Goal: Information Seeking & Learning: Learn about a topic

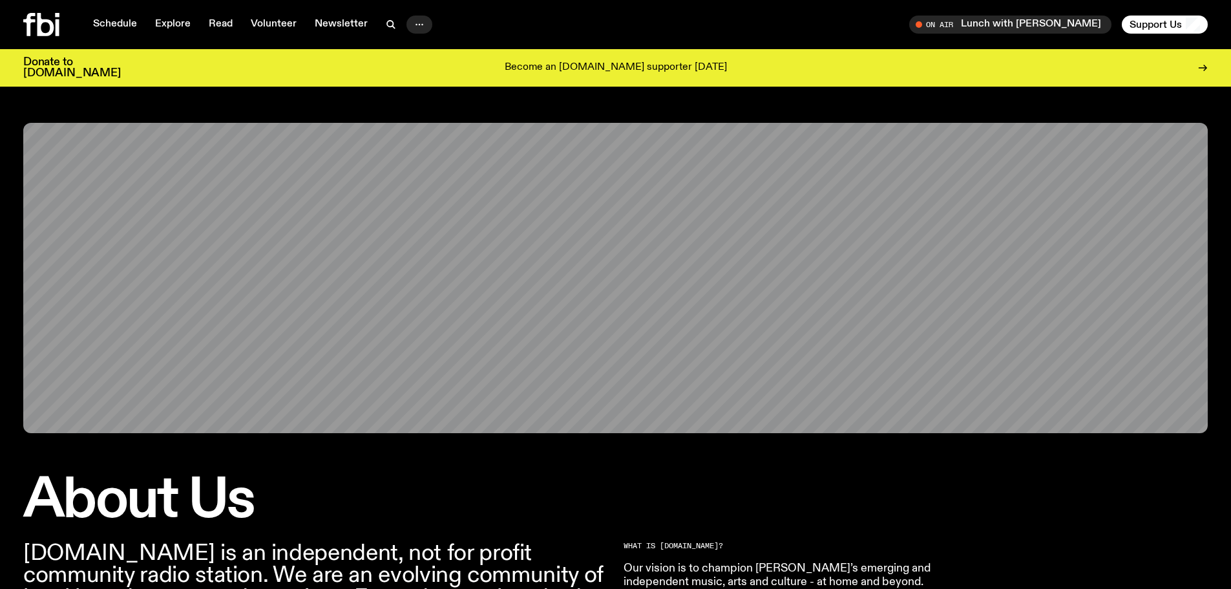
click at [422, 22] on icon "button" at bounding box center [420, 25] width 16 height 16
click at [118, 24] on link "Schedule" at bounding box center [114, 25] width 59 height 18
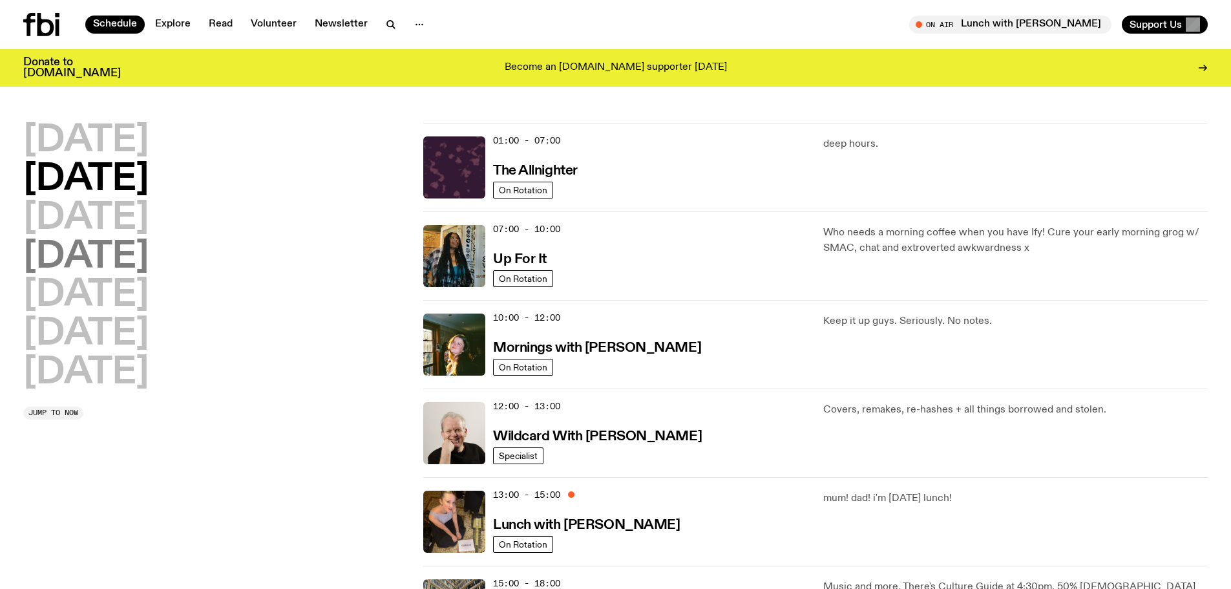
click at [92, 258] on h2 "Thursday" at bounding box center [85, 257] width 125 height 36
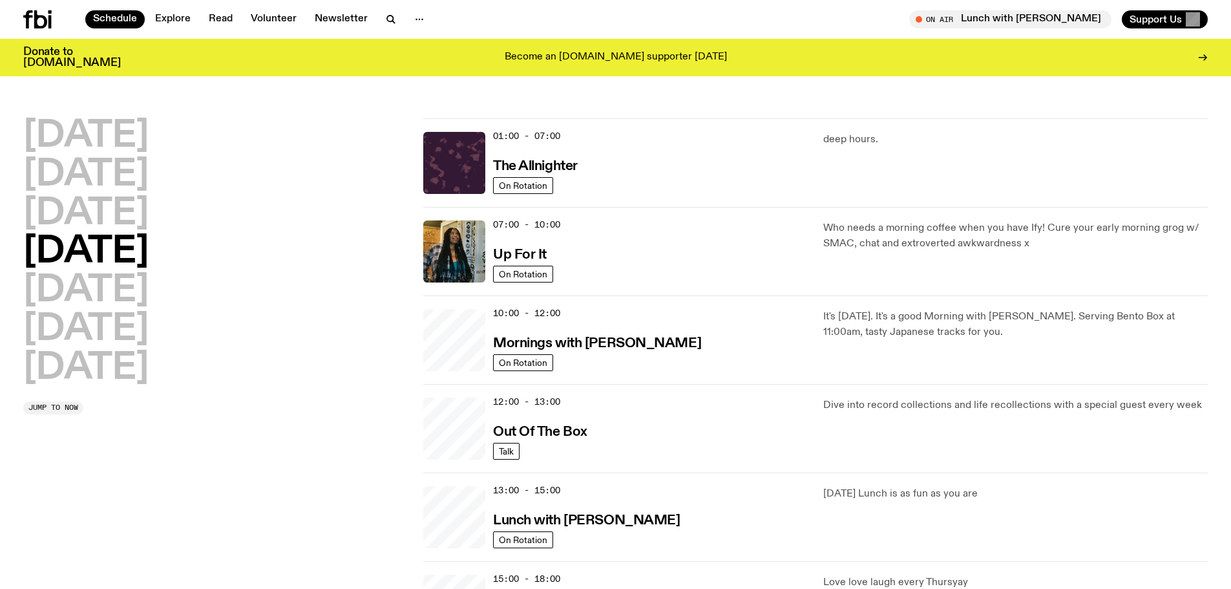
scroll to position [36, 0]
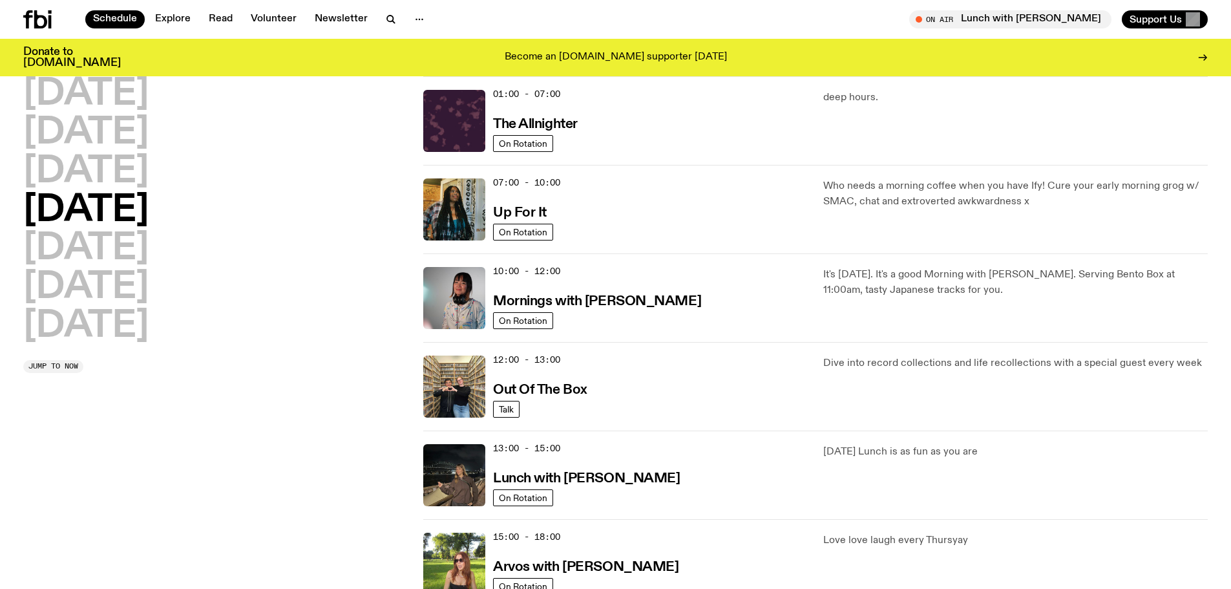
click at [91, 215] on h2 "Thursday" at bounding box center [85, 211] width 125 height 36
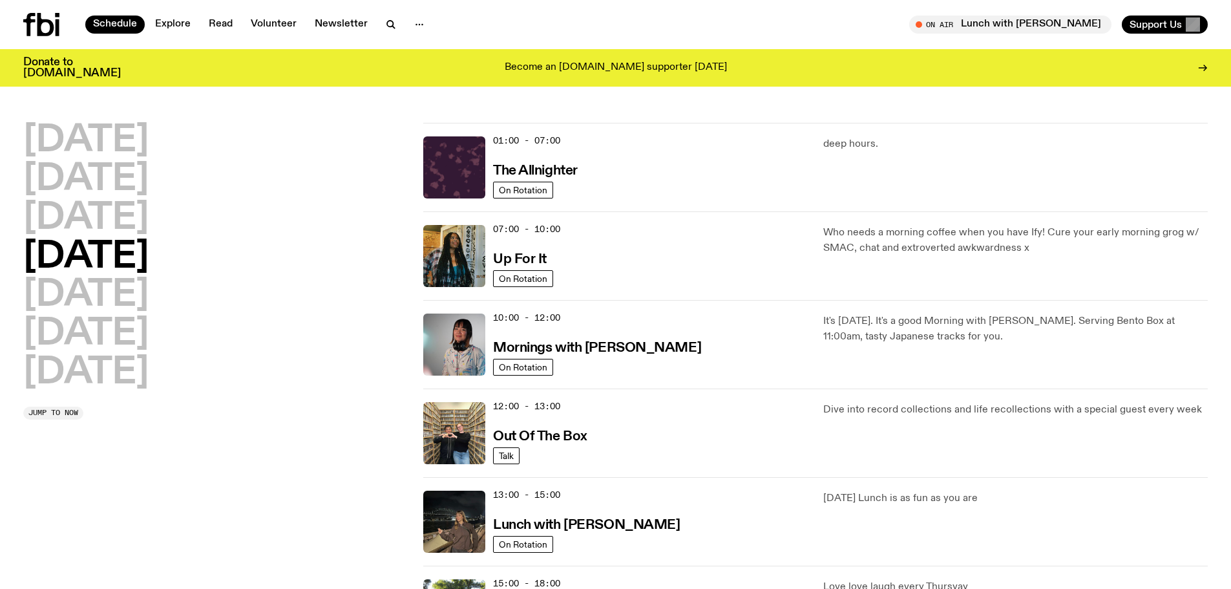
click at [112, 271] on h2 "Thursday" at bounding box center [85, 257] width 125 height 36
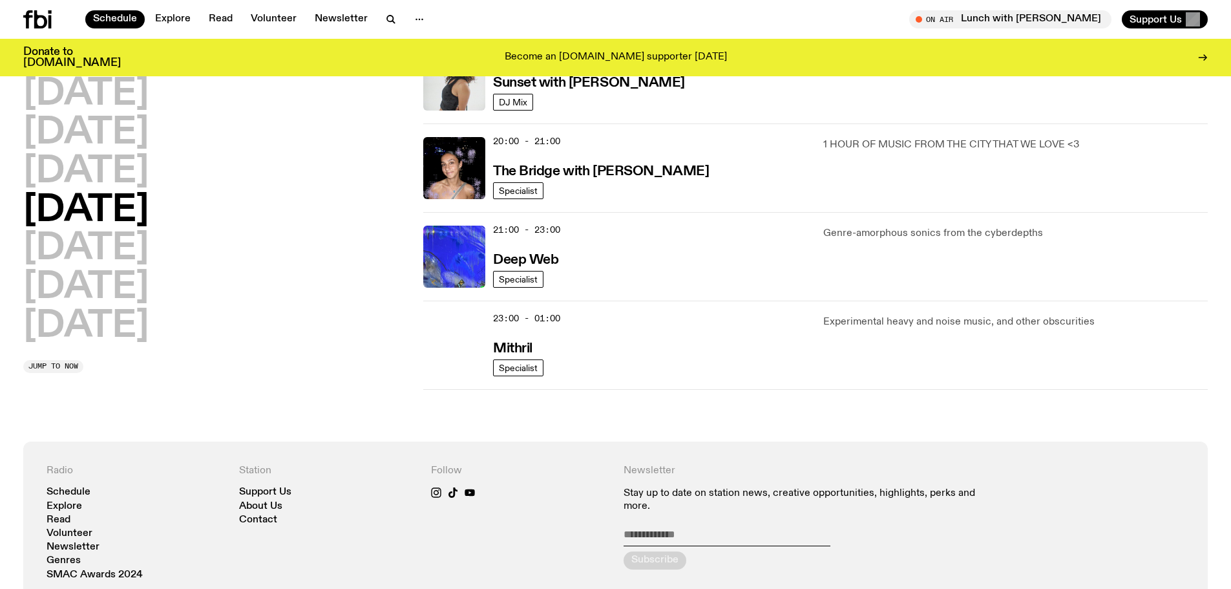
scroll to position [445, 0]
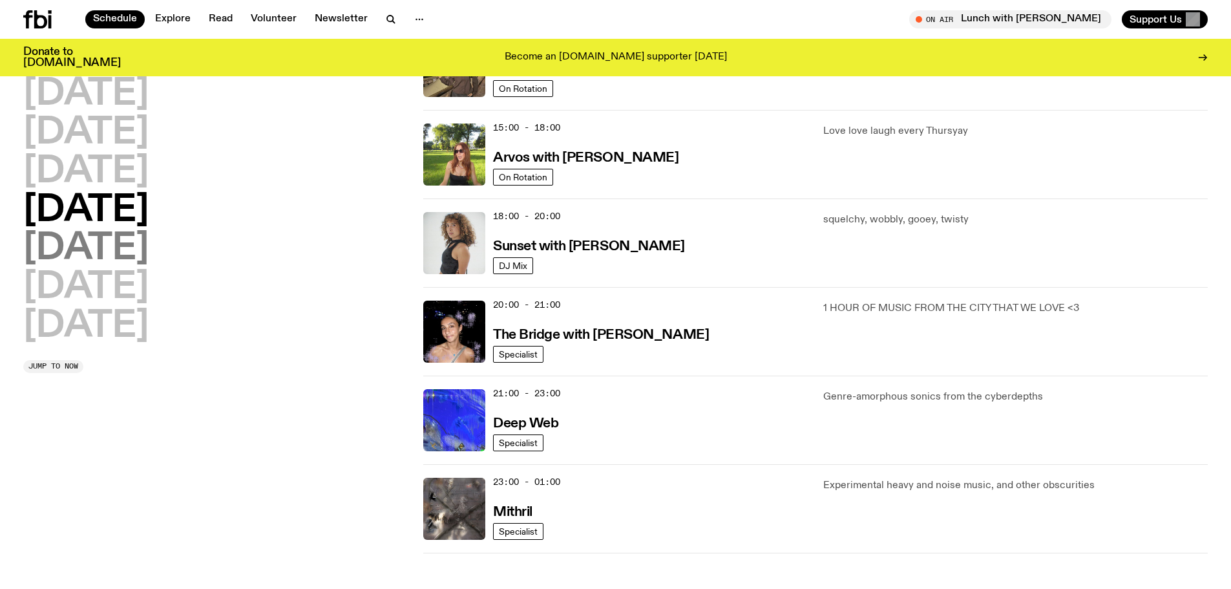
click at [98, 239] on h2 "Friday" at bounding box center [85, 249] width 125 height 36
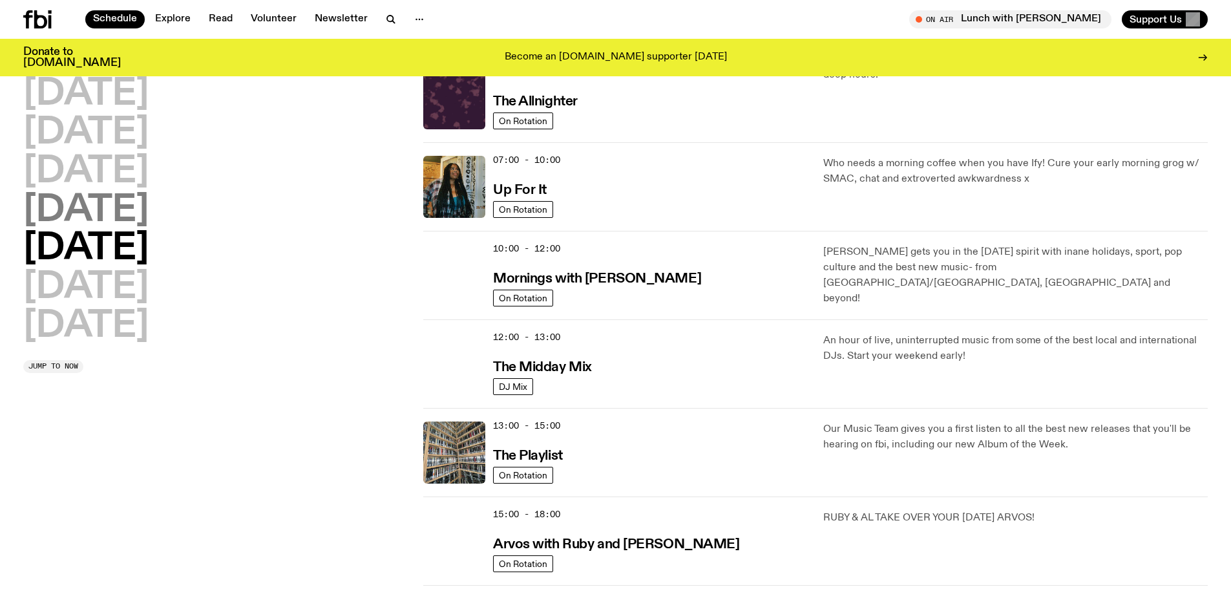
scroll to position [36, 0]
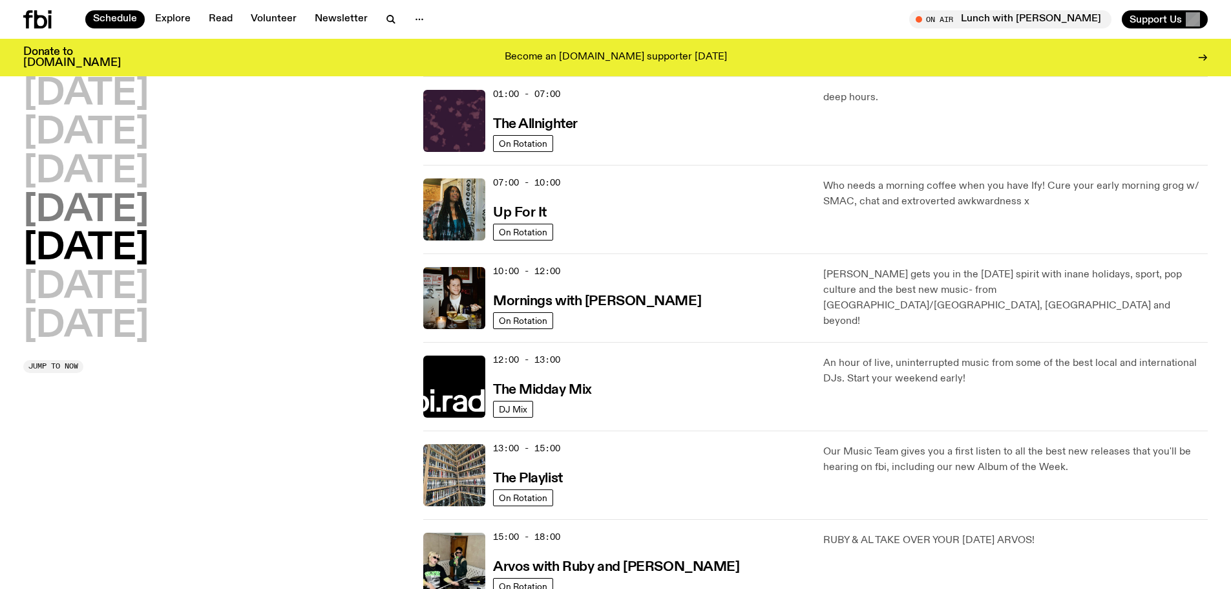
click at [114, 211] on h2 "Thursday" at bounding box center [85, 211] width 125 height 36
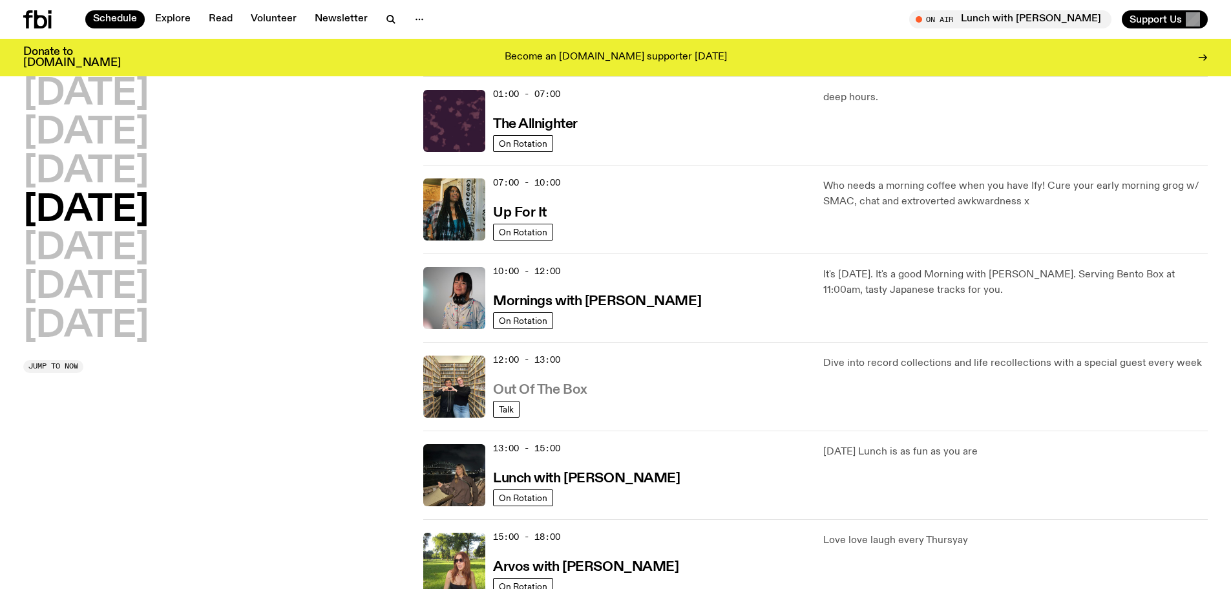
click at [520, 386] on h3 "Out Of The Box" at bounding box center [540, 390] width 94 height 14
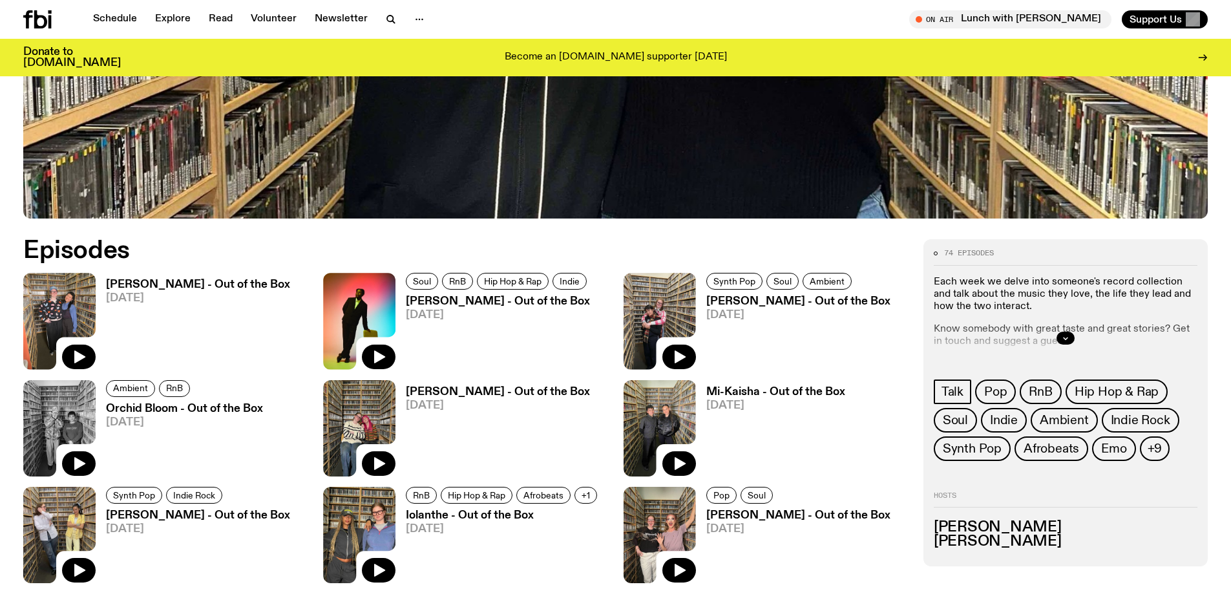
scroll to position [833, 0]
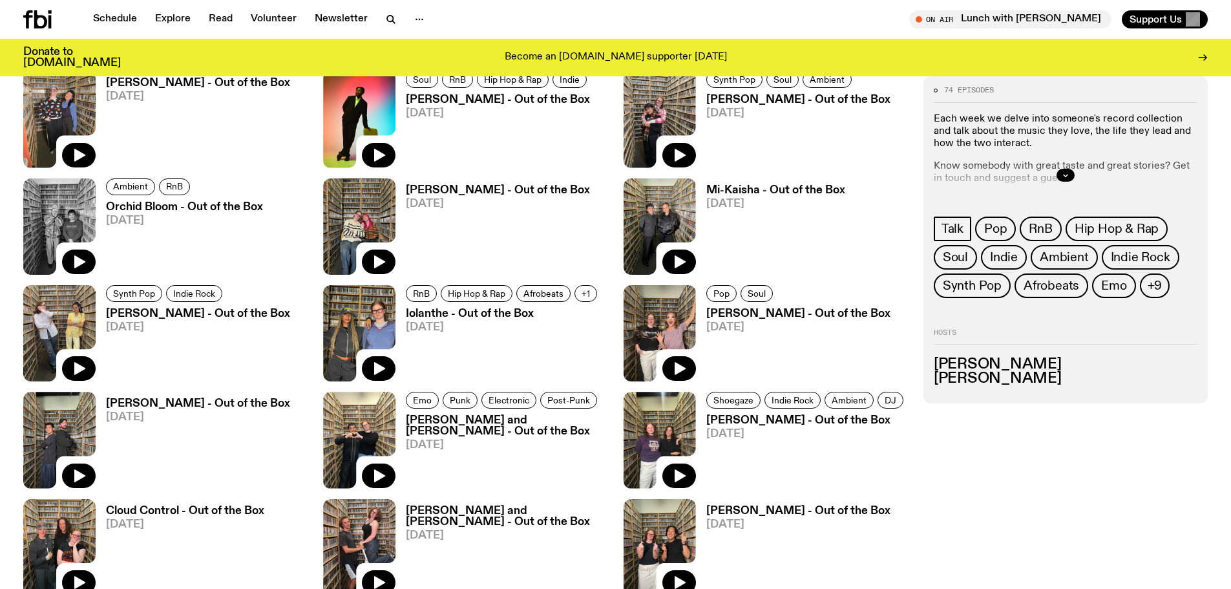
click at [1073, 170] on div at bounding box center [1066, 174] width 264 height 41
click at [1065, 173] on icon "button" at bounding box center [1065, 175] width 8 height 8
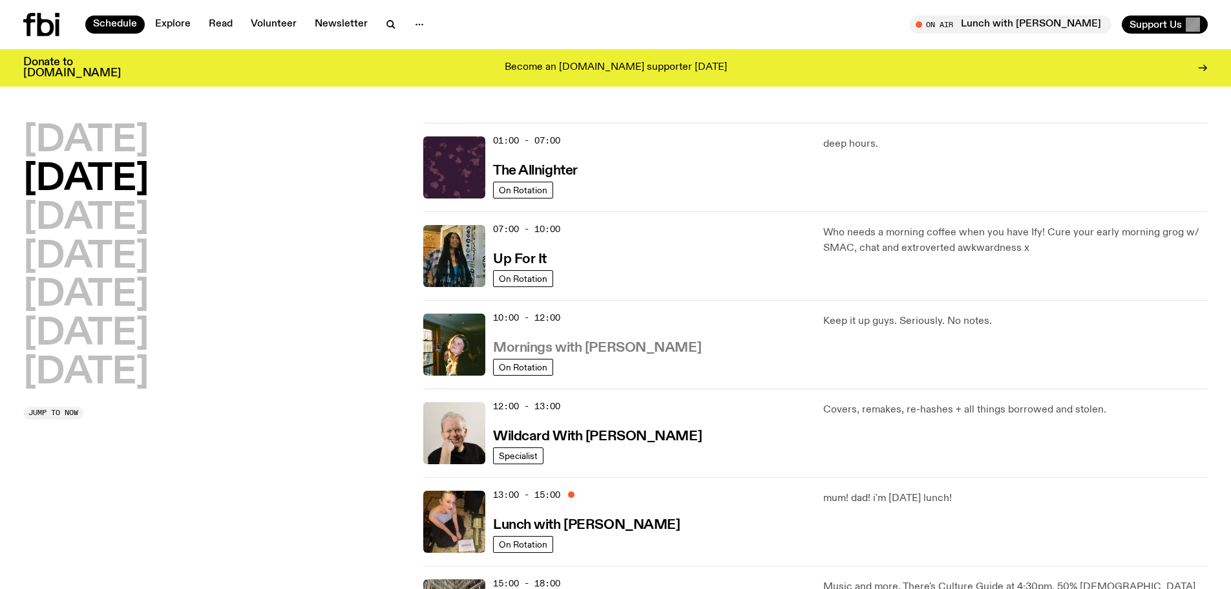
click at [606, 339] on link "Mornings with Freya Shields" at bounding box center [597, 347] width 208 height 16
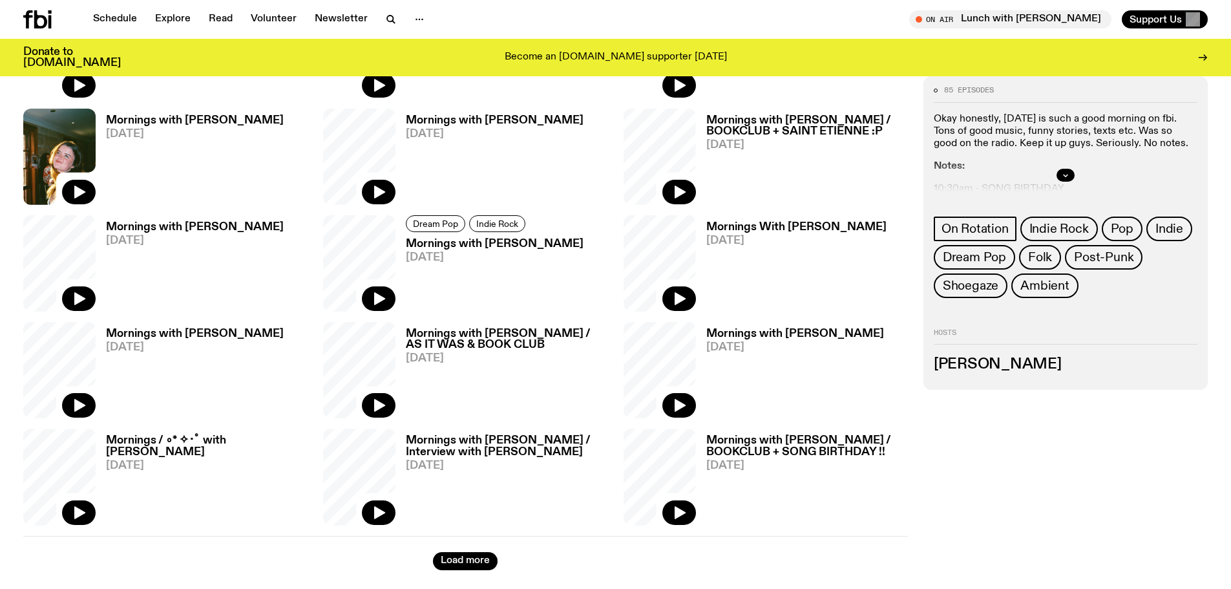
scroll to position [573, 0]
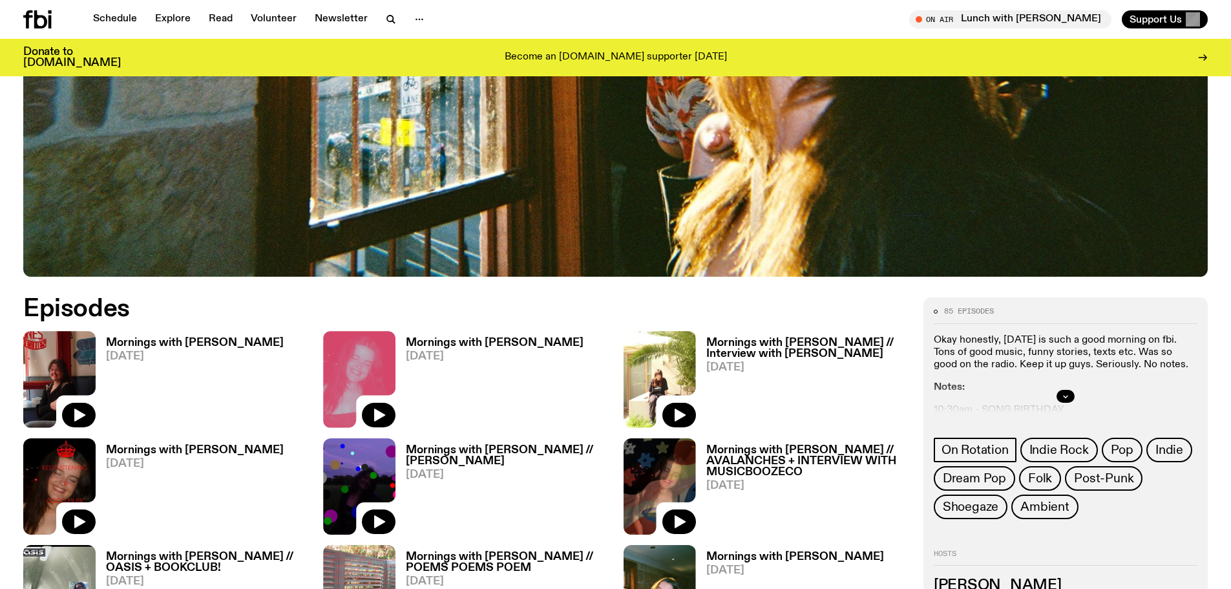
drag, startPoint x: 1069, startPoint y: 384, endPoint x: 1066, endPoint y: 401, distance: 16.4
click at [1069, 385] on div at bounding box center [1066, 395] width 264 height 41
click at [1067, 401] on button "button" at bounding box center [1065, 396] width 18 height 13
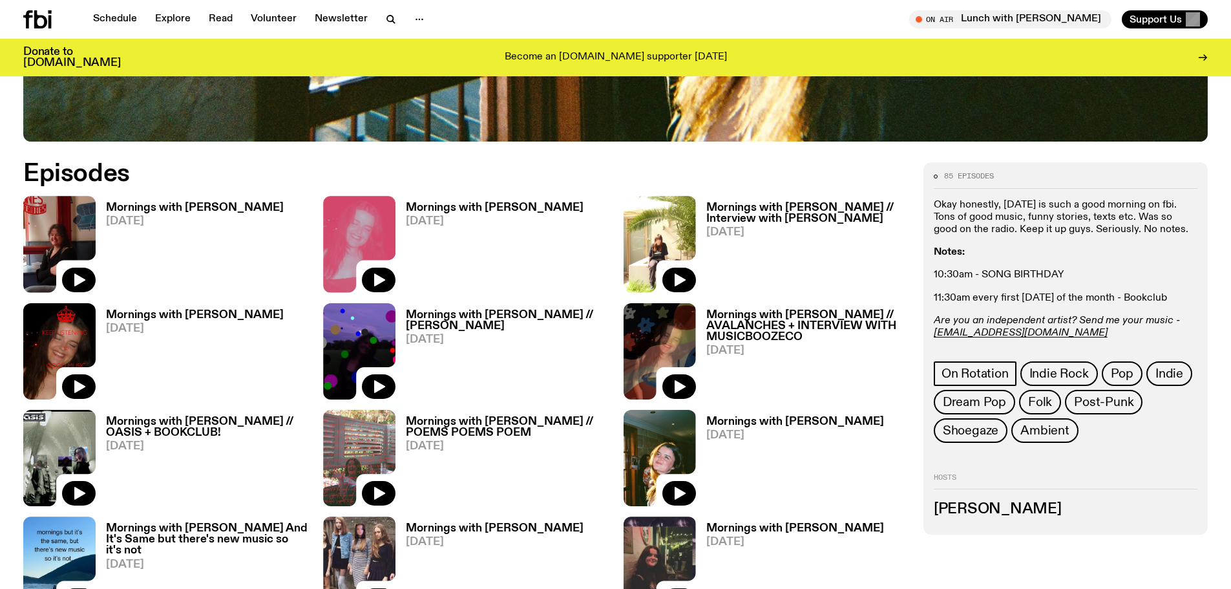
scroll to position [767, 0]
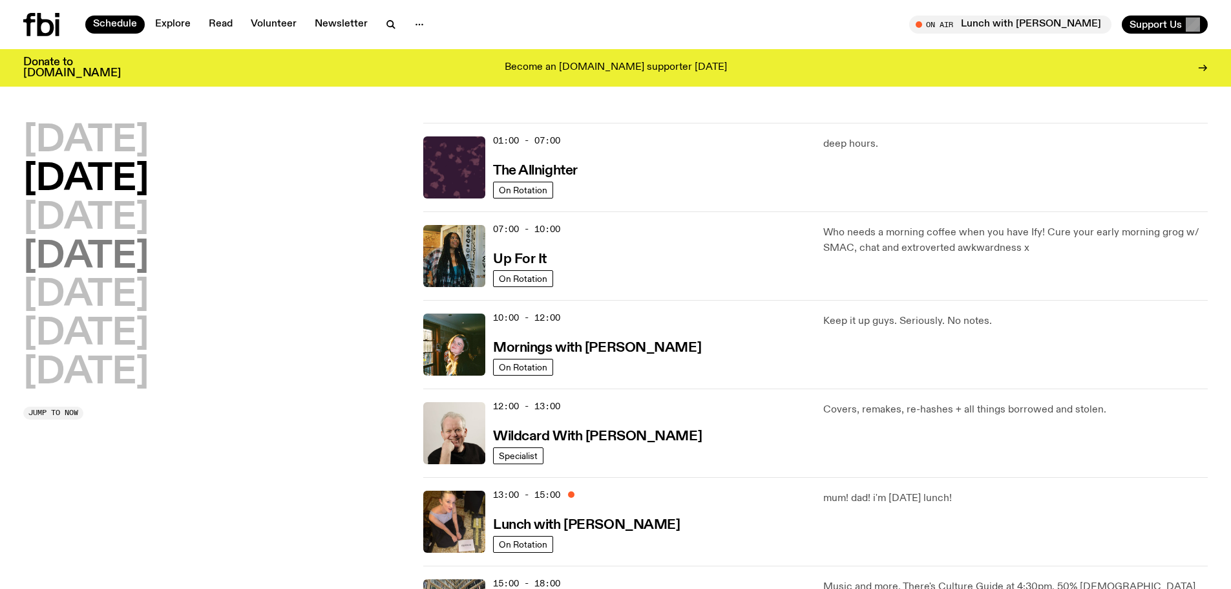
click at [93, 258] on h2 "Thursday" at bounding box center [85, 257] width 125 height 36
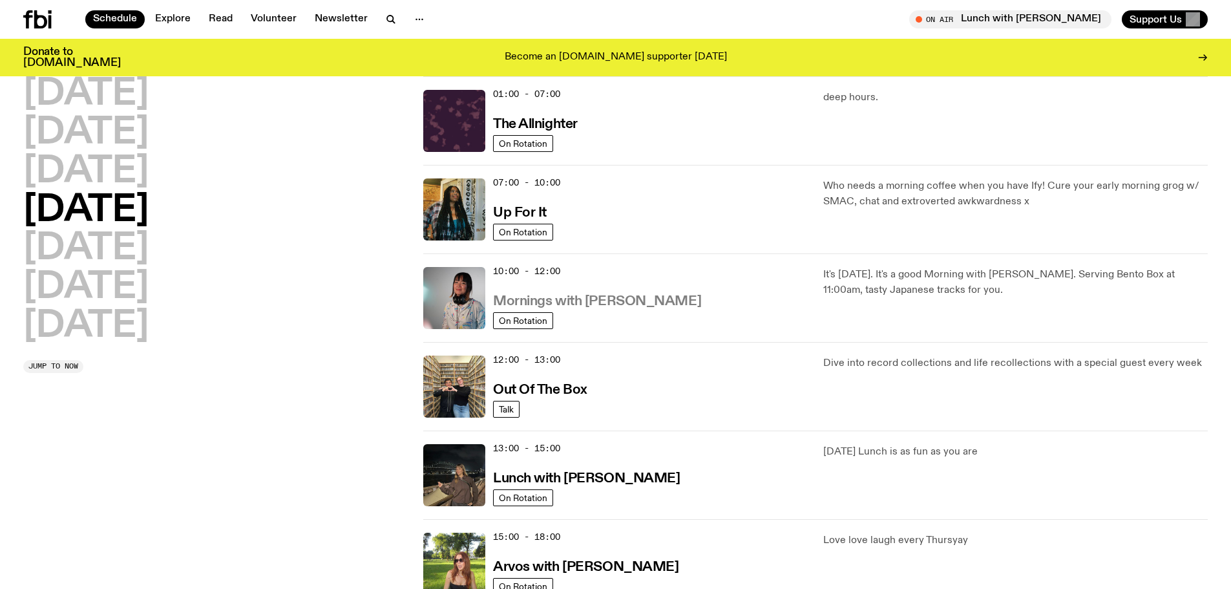
click at [544, 302] on h3 "Mornings with Kana Frazer" at bounding box center [597, 302] width 208 height 14
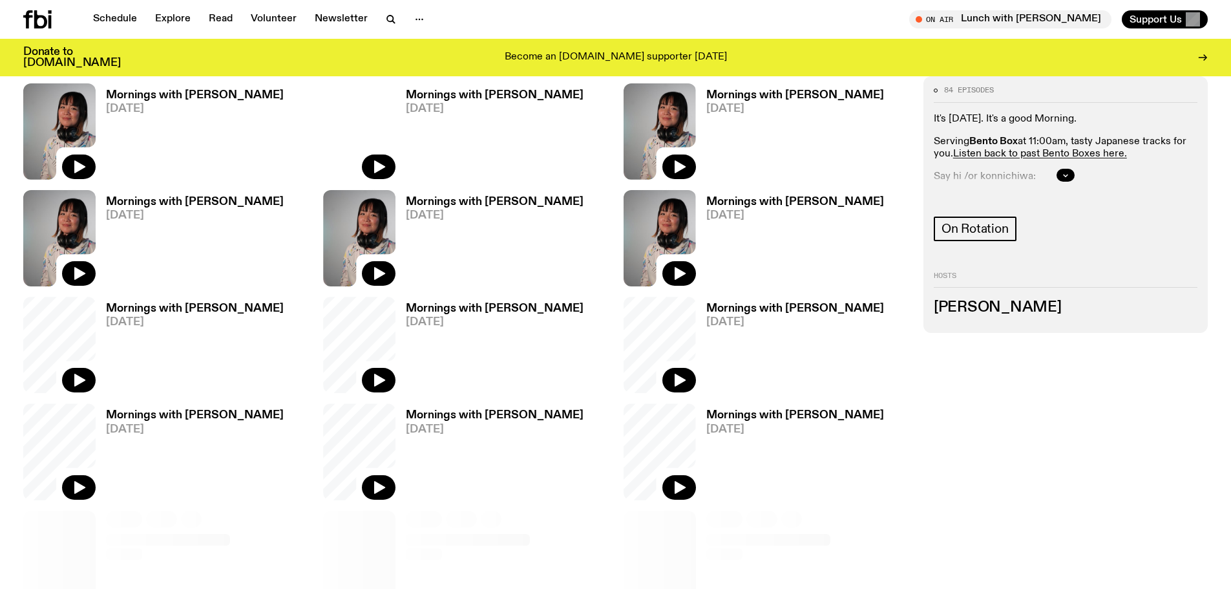
scroll to position [705, 0]
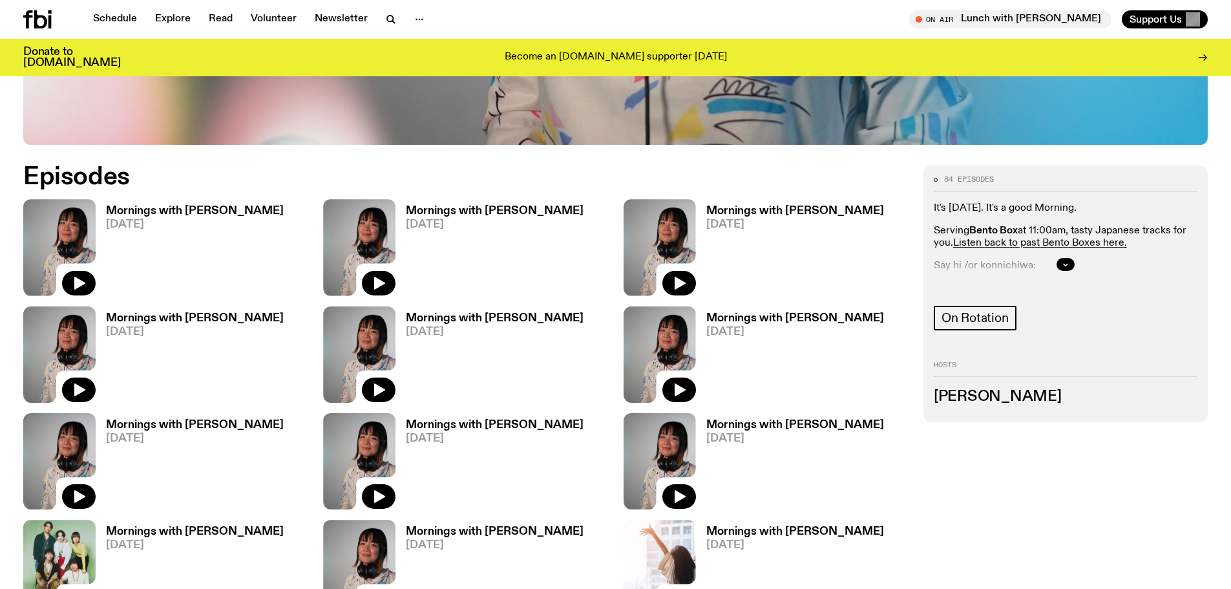
click at [1069, 255] on div at bounding box center [1066, 264] width 264 height 41
click at [1066, 256] on div at bounding box center [1066, 264] width 264 height 41
click at [1065, 261] on icon "button" at bounding box center [1065, 264] width 8 height 8
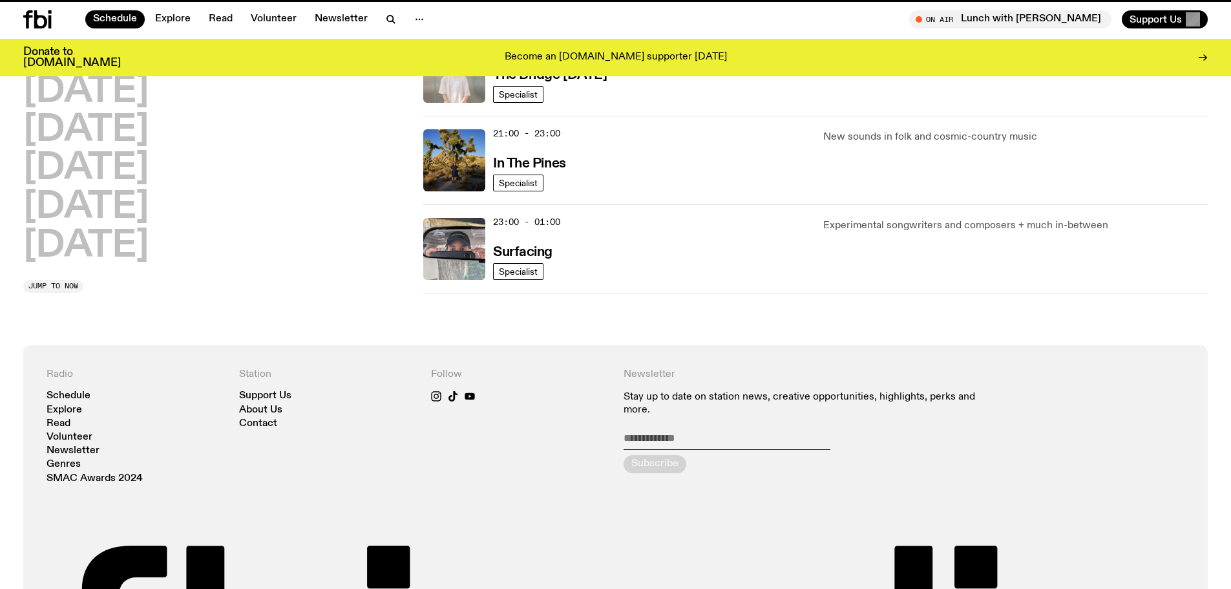
scroll to position [36, 0]
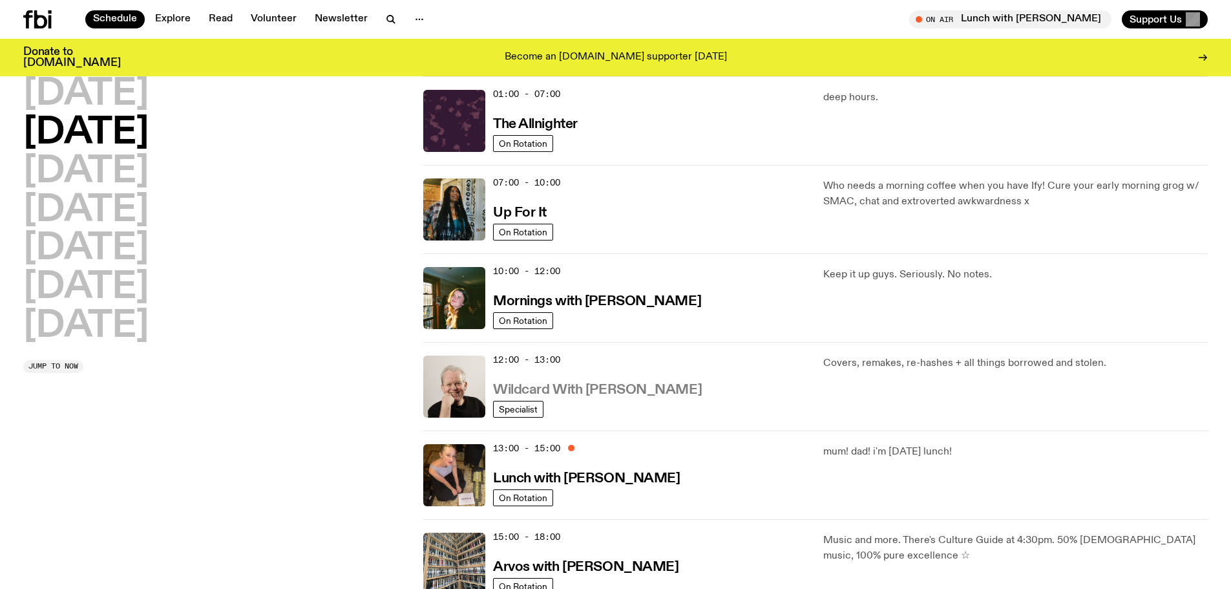
click at [601, 391] on h3 "Wildcard With [PERSON_NAME]" at bounding box center [597, 390] width 209 height 14
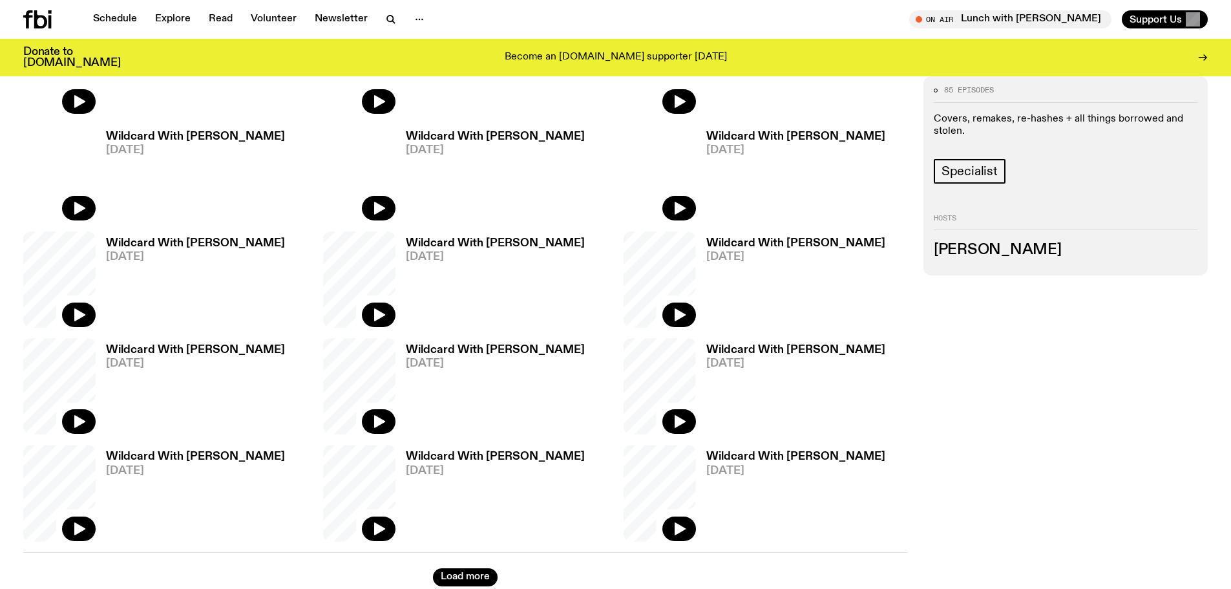
scroll to position [638, 0]
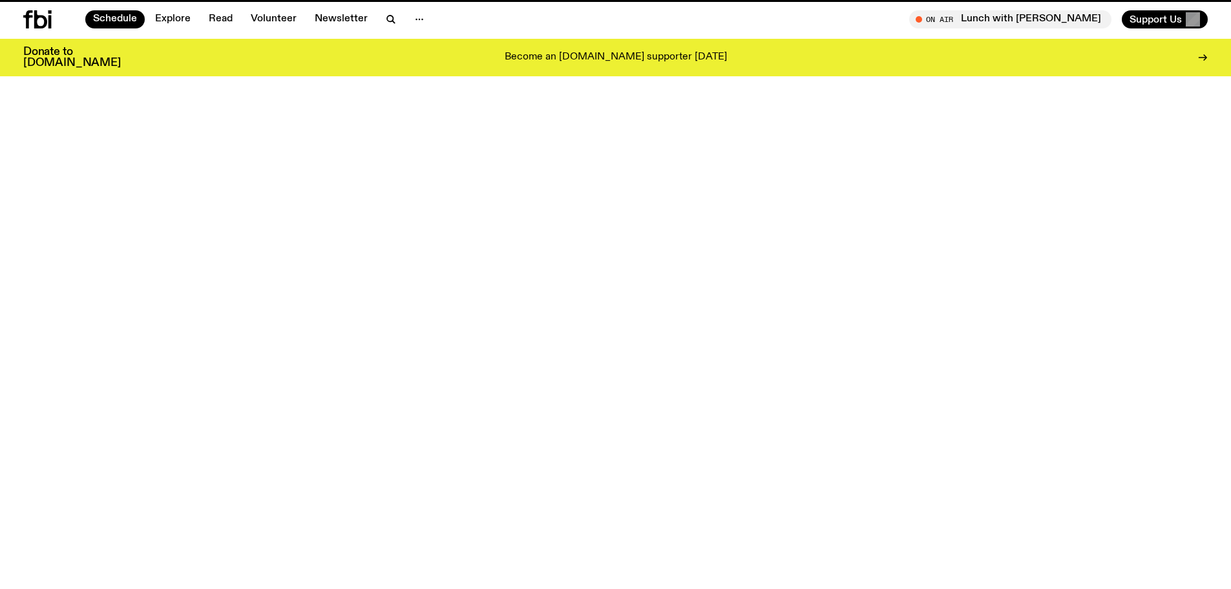
scroll to position [36, 0]
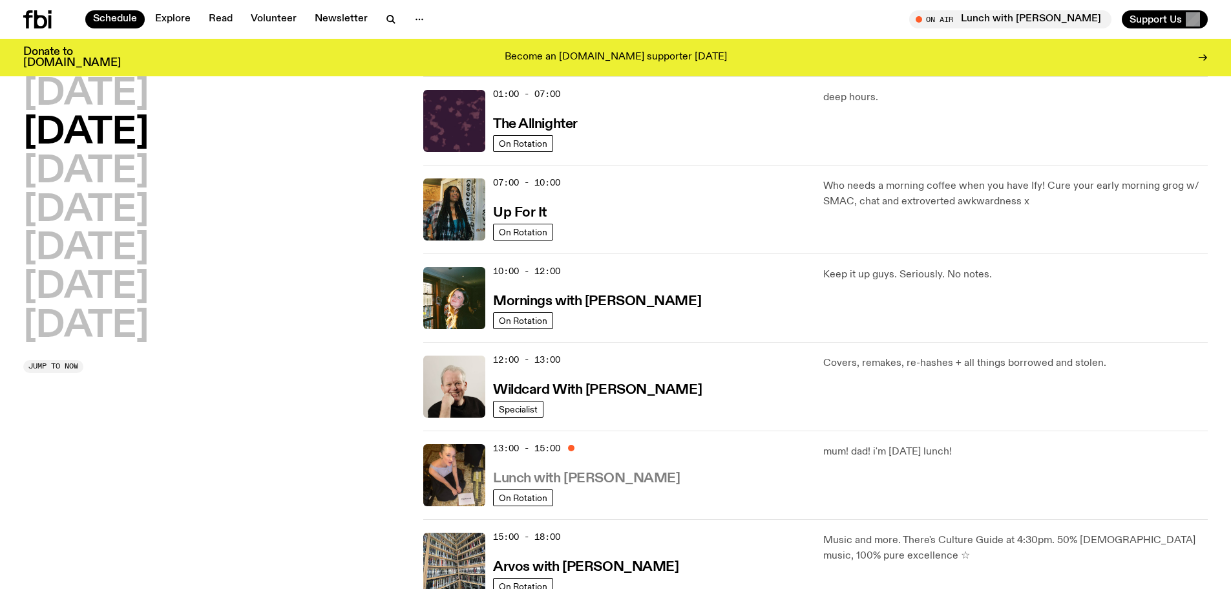
click at [570, 483] on h3 "Lunch with [PERSON_NAME]" at bounding box center [586, 479] width 187 height 14
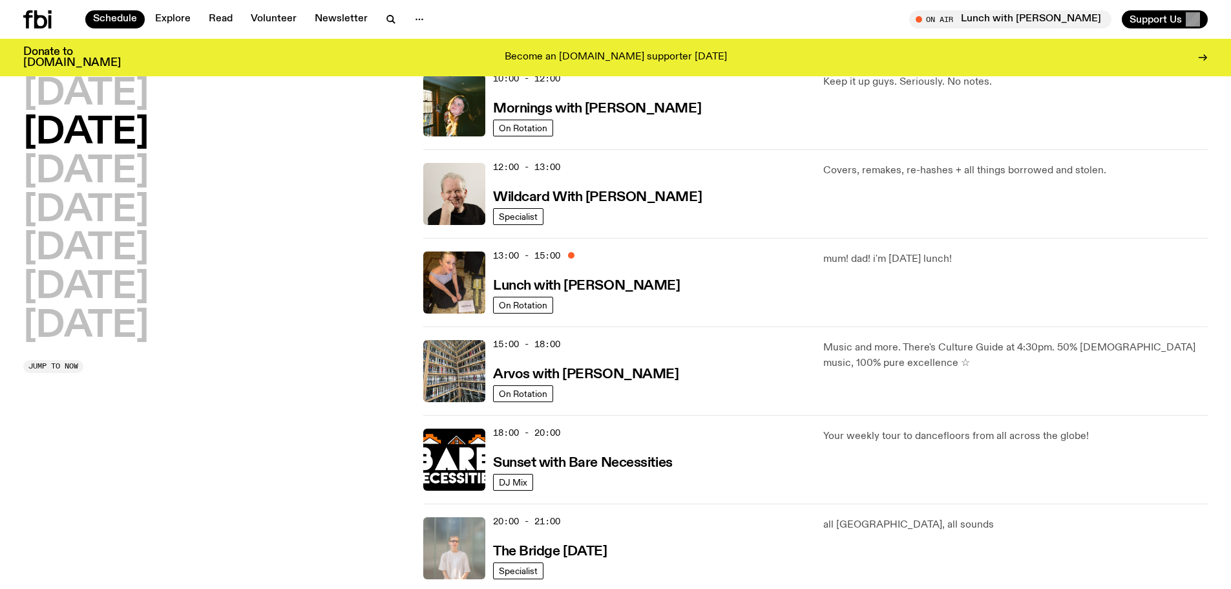
scroll to position [230, 0]
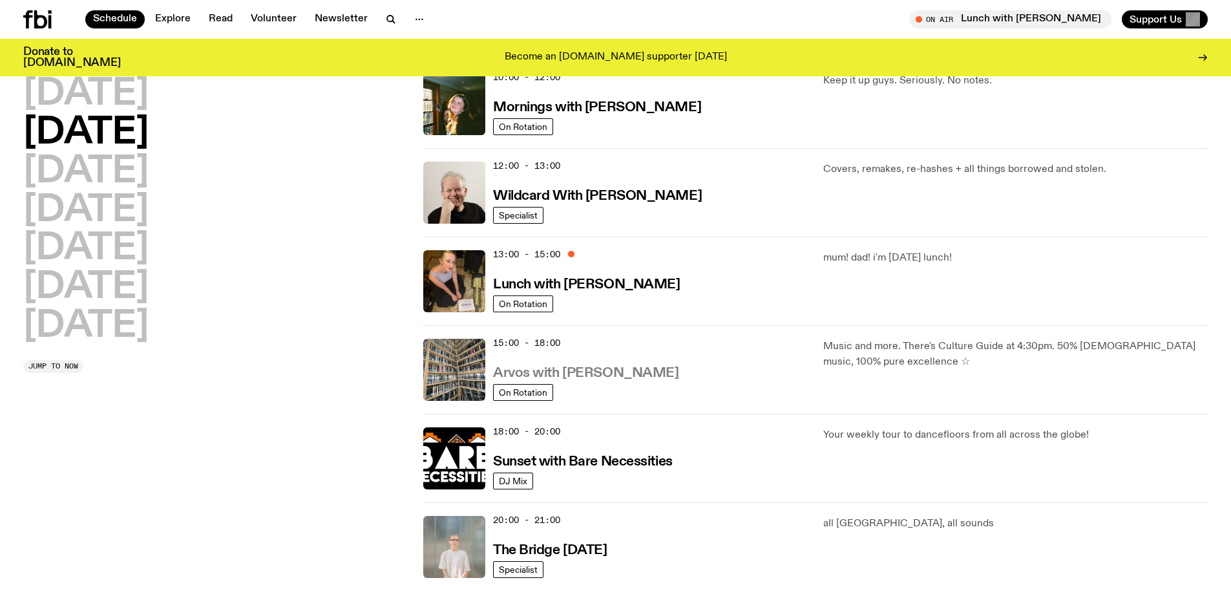
click at [550, 365] on link "Arvos with Bindi Mutiara" at bounding box center [585, 372] width 185 height 16
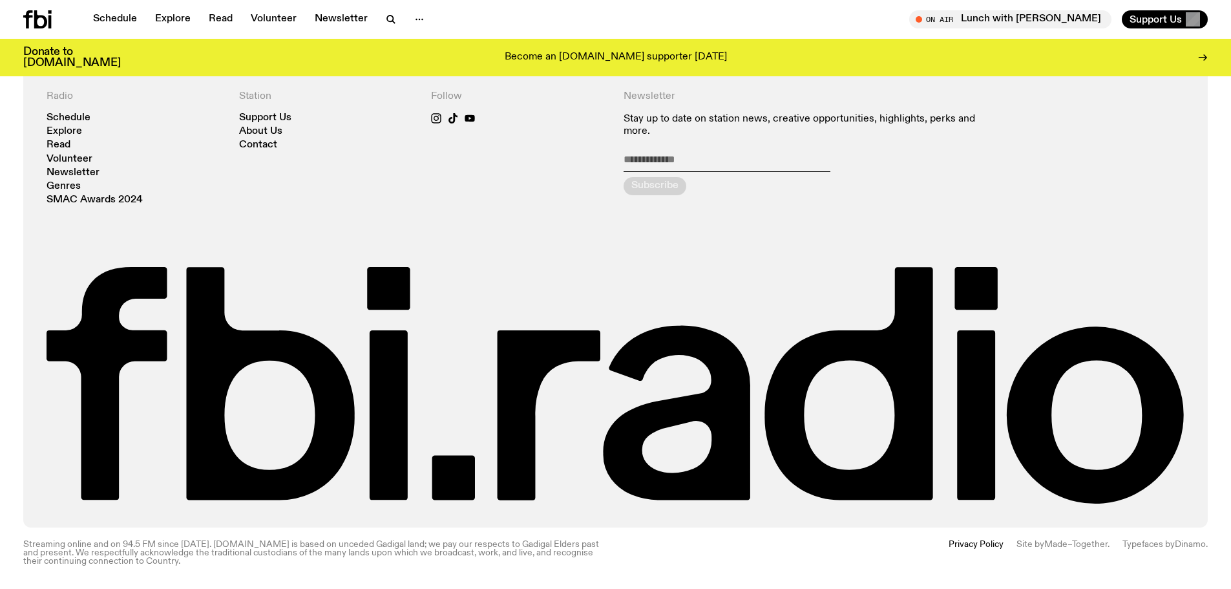
scroll to position [1673, 0]
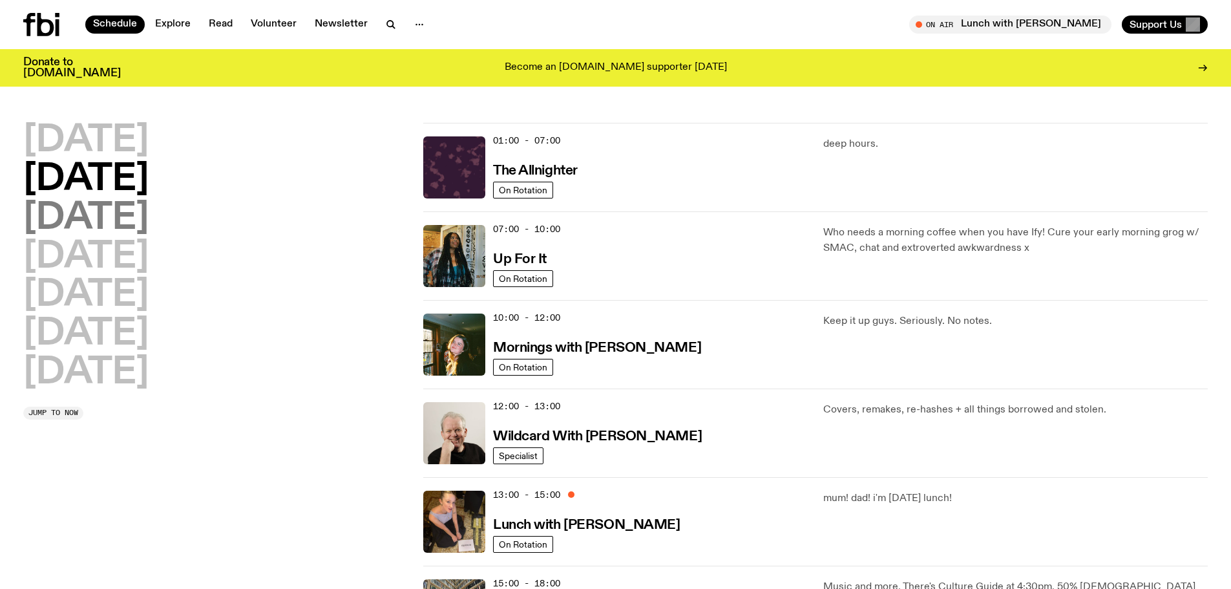
click at [101, 216] on h2 "Wednesday" at bounding box center [85, 218] width 125 height 36
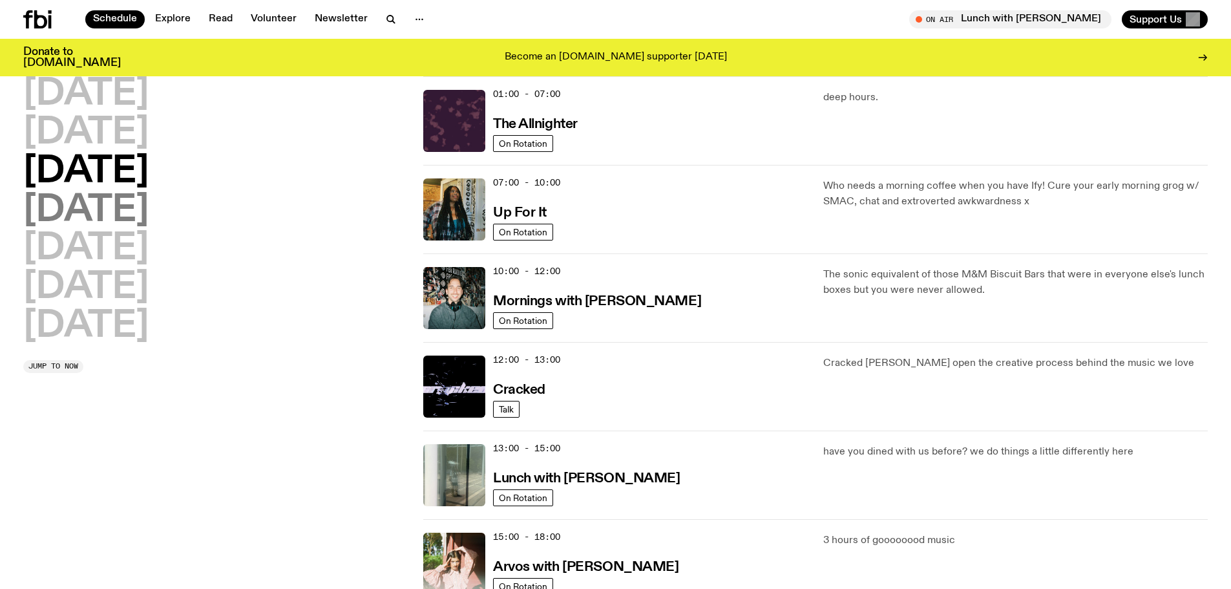
click at [104, 206] on h2 "Thursday" at bounding box center [85, 211] width 125 height 36
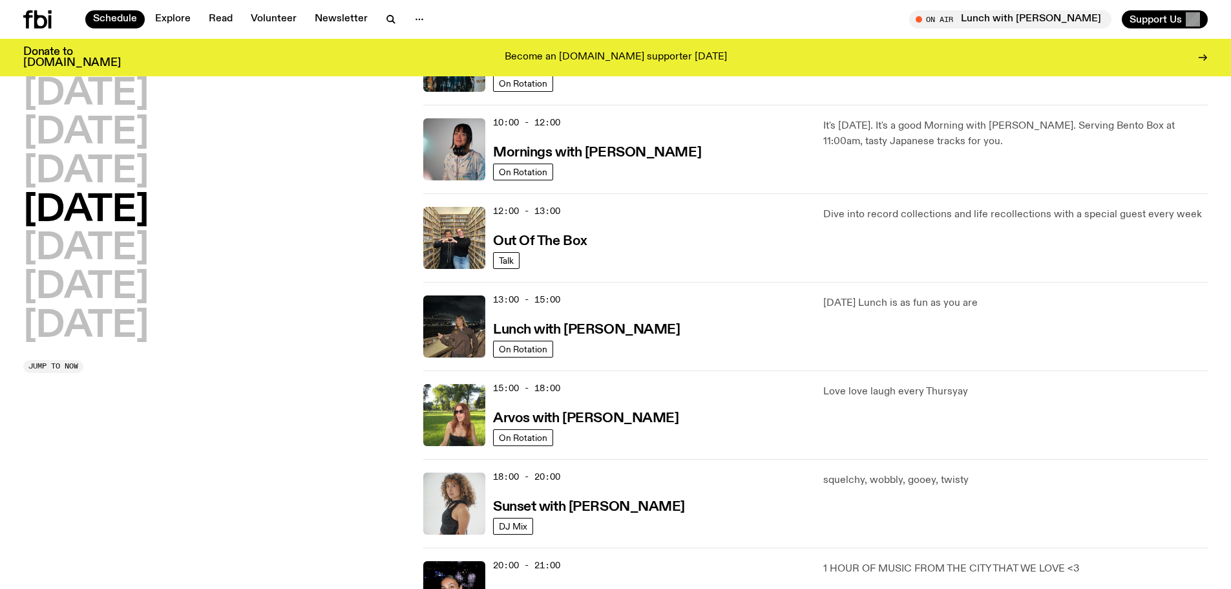
scroll to position [295, 0]
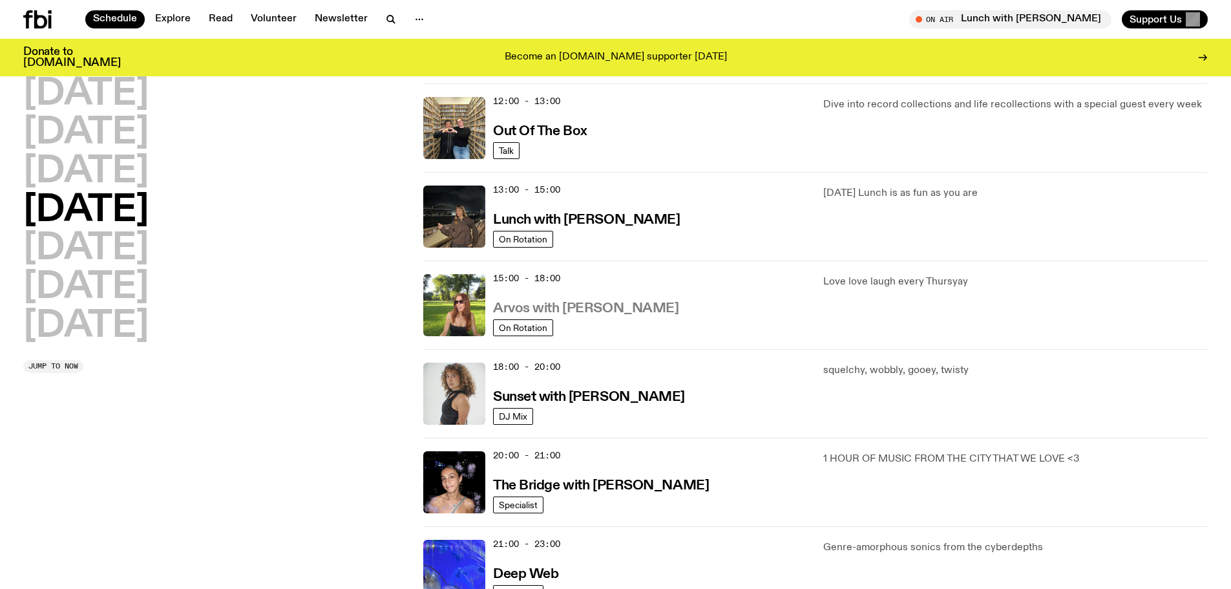
click at [589, 309] on h3 "Arvos with Lizzie Bowles" at bounding box center [585, 309] width 185 height 14
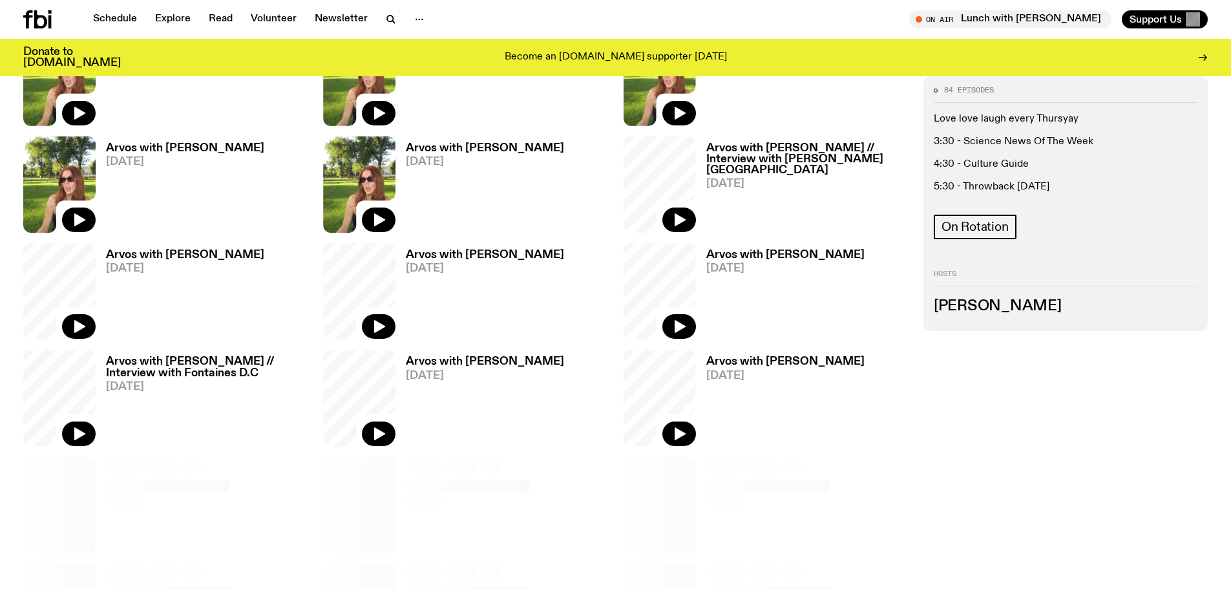
scroll to position [639, 0]
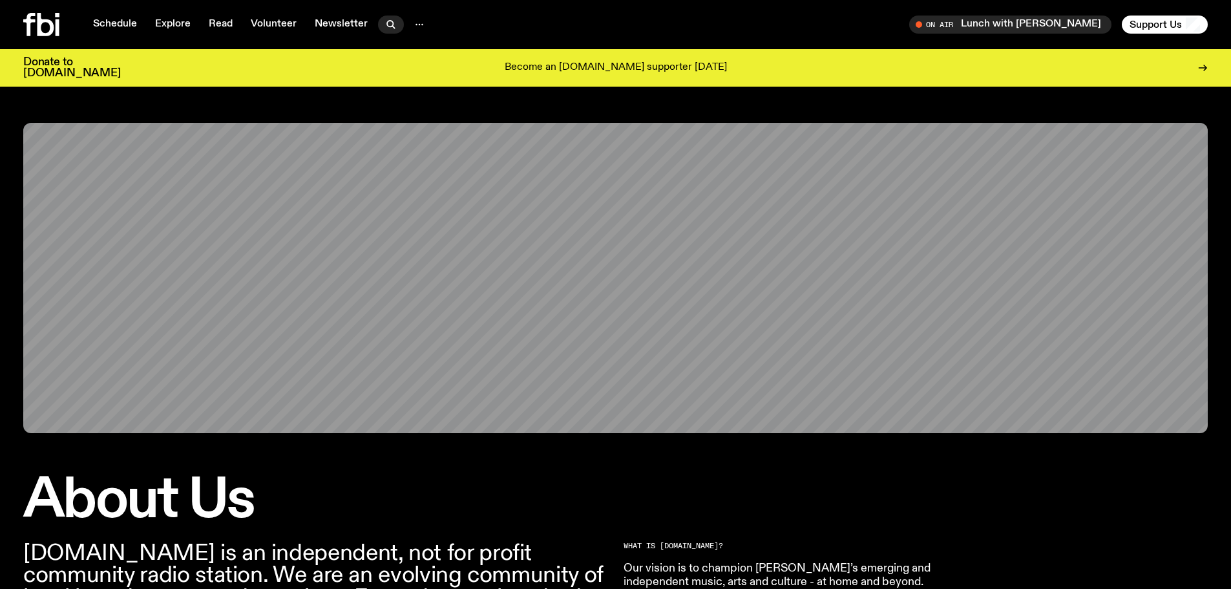
click at [387, 21] on icon "button" at bounding box center [390, 24] width 6 height 6
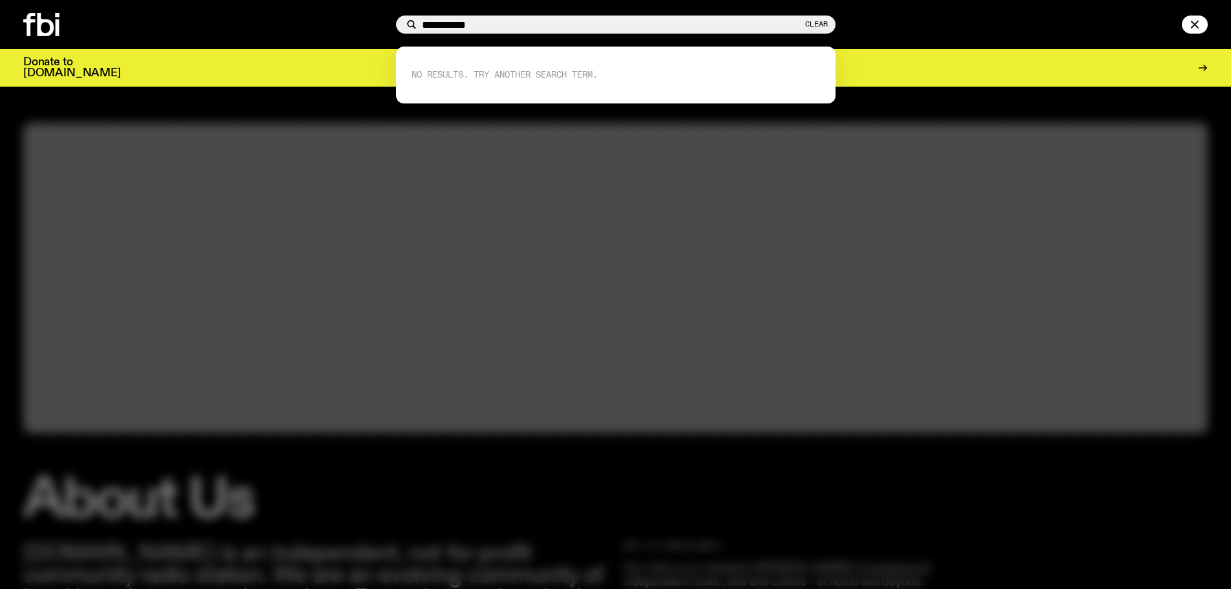
type input "**********"
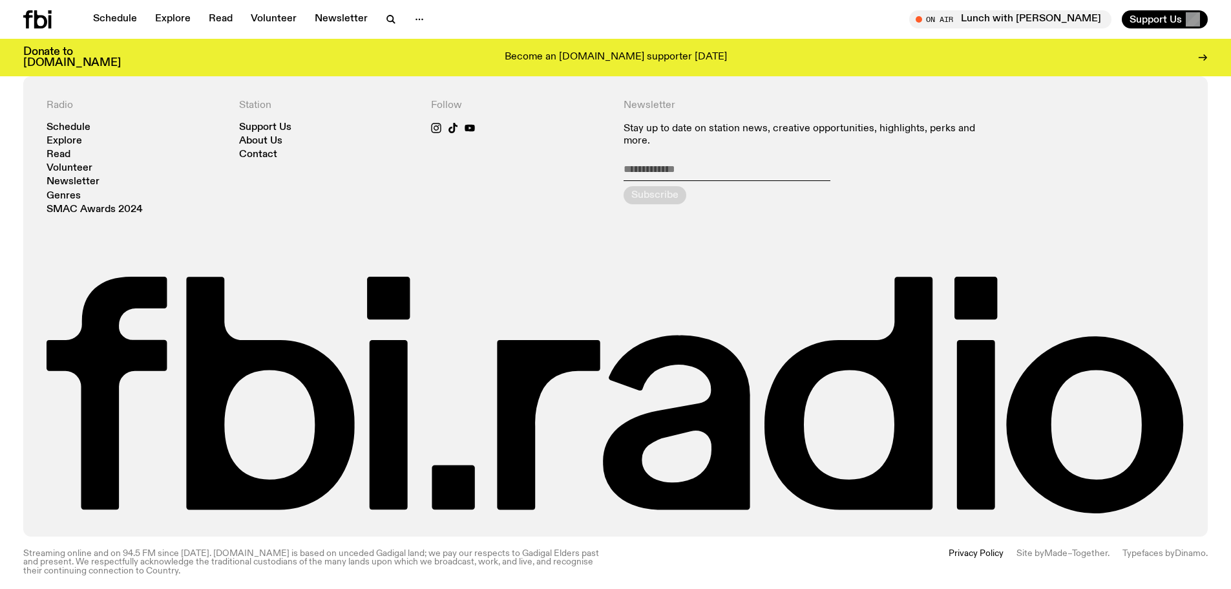
scroll to position [163, 0]
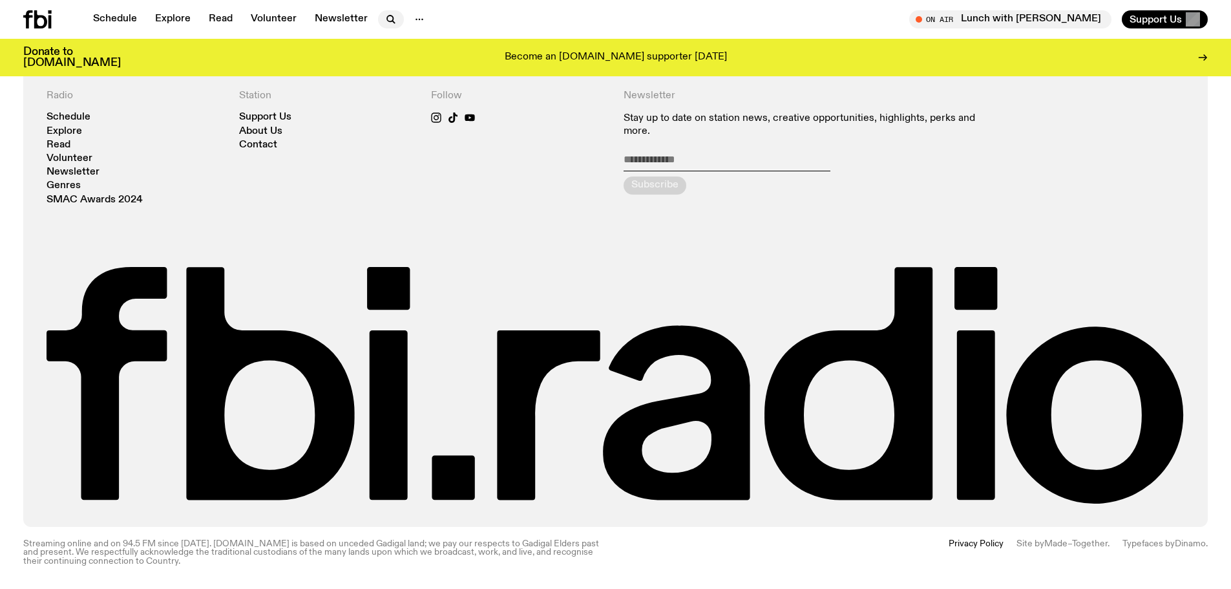
click at [383, 13] on icon "button" at bounding box center [391, 20] width 16 height 16
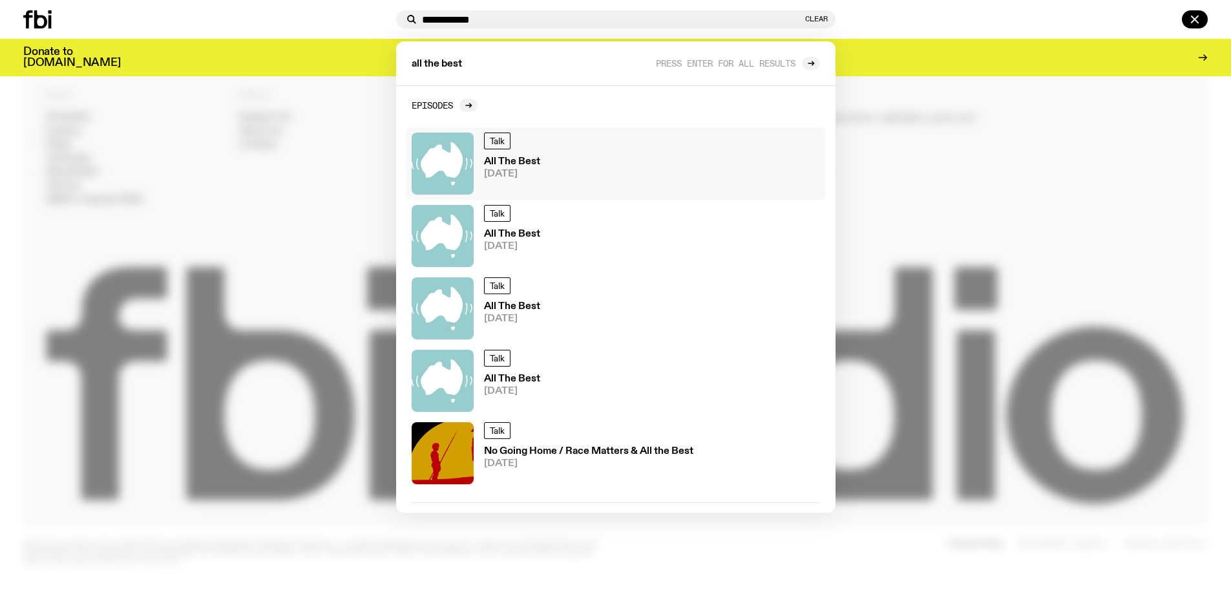
type input "**********"
click at [481, 178] on div "Talk All The Best [DATE]" at bounding box center [616, 163] width 408 height 62
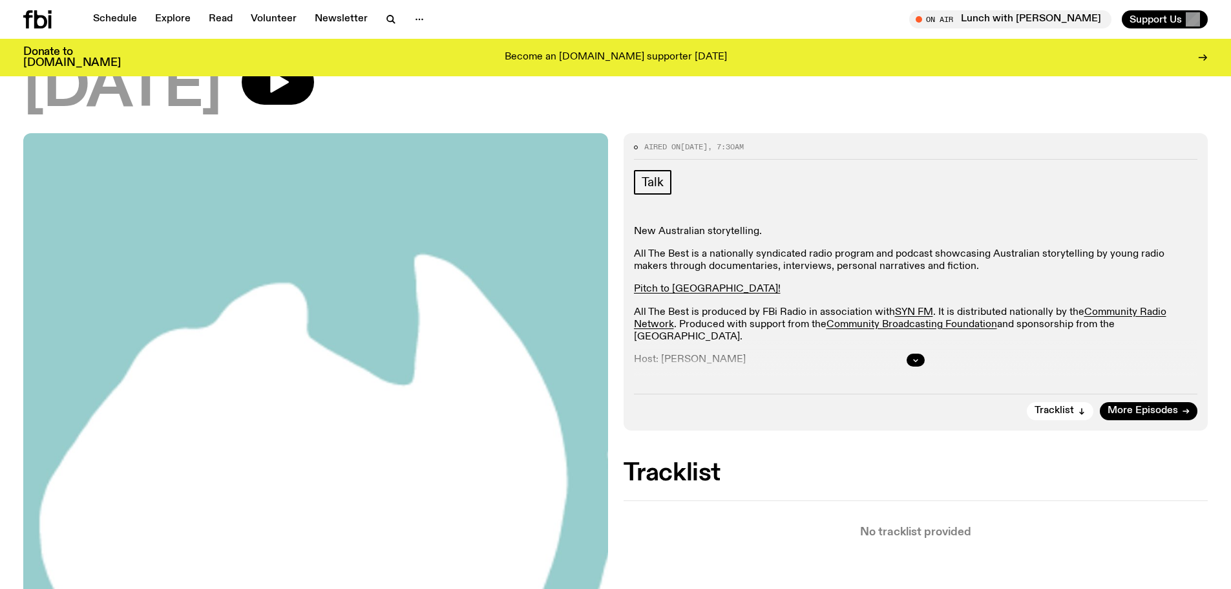
scroll to position [126, 0]
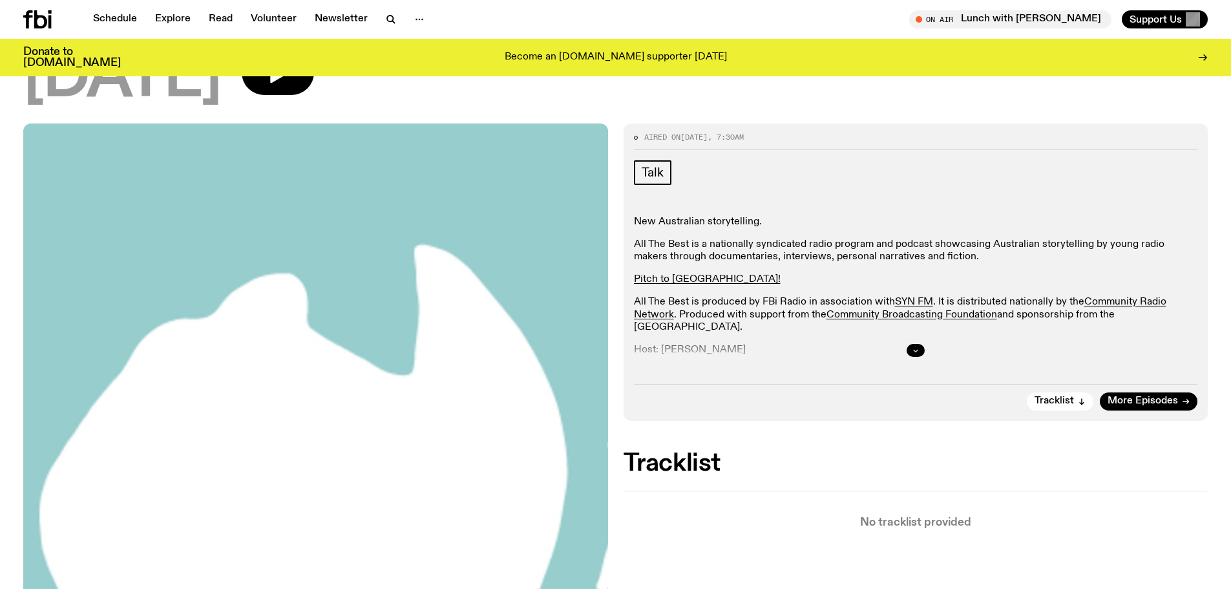
click at [917, 351] on icon "button" at bounding box center [916, 350] width 8 height 8
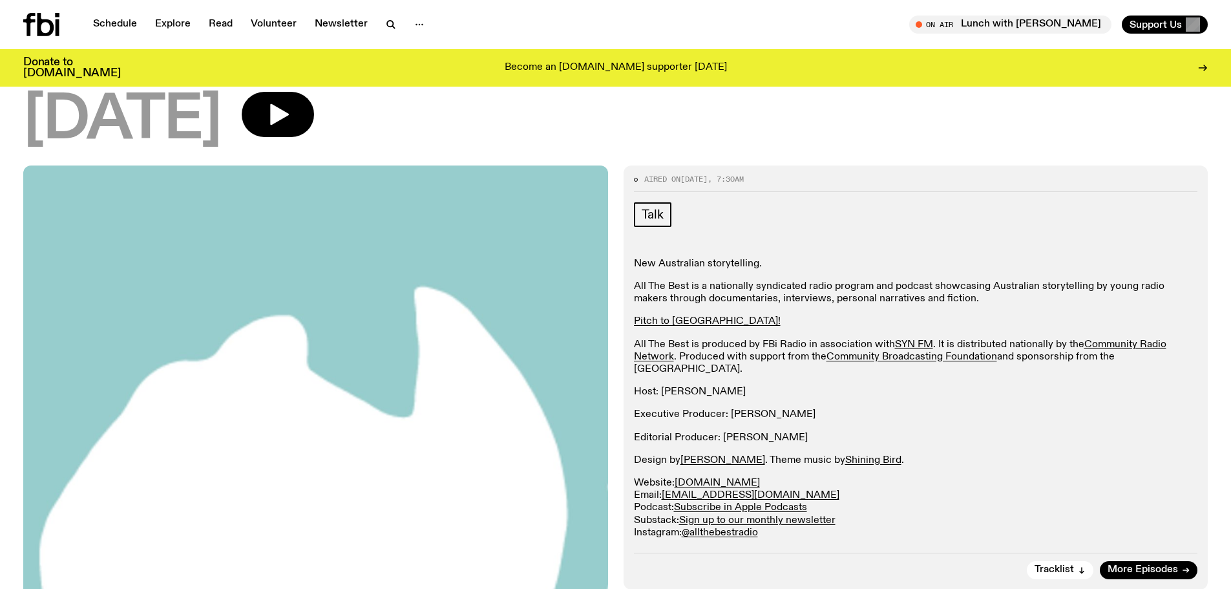
scroll to position [0, 0]
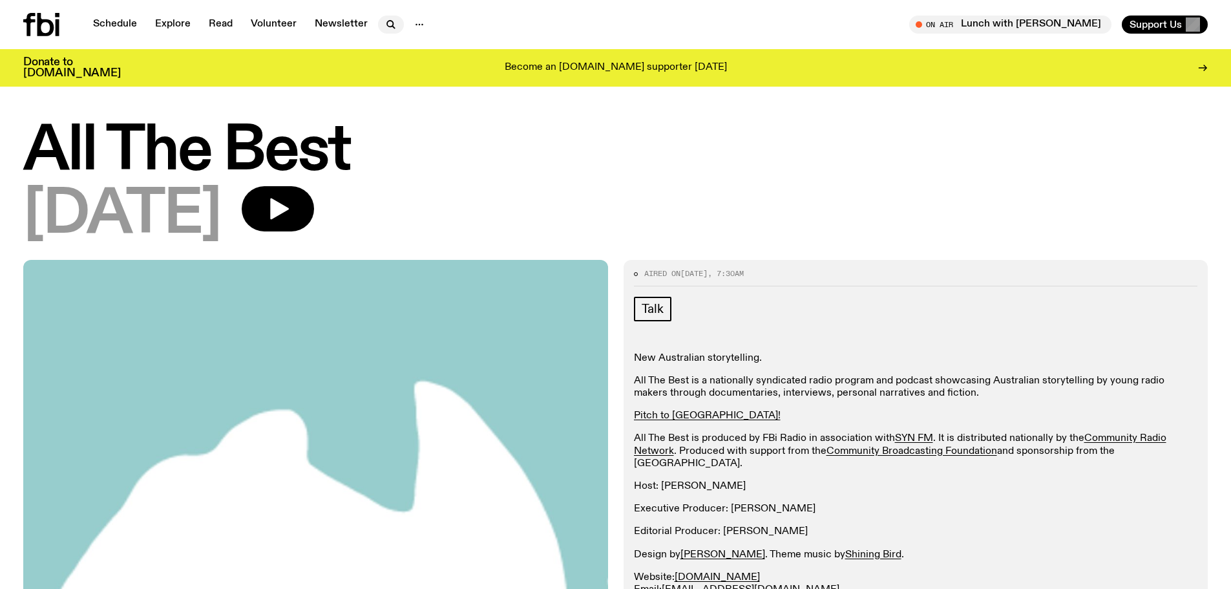
click at [388, 17] on icon "button" at bounding box center [391, 25] width 16 height 16
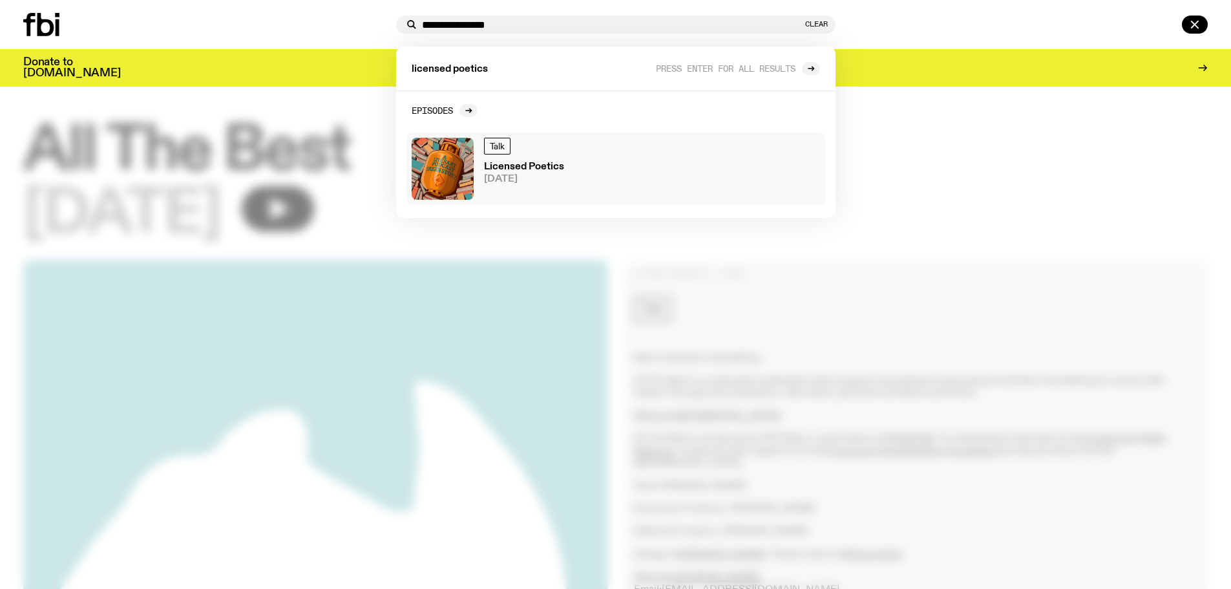
type input "**********"
click at [516, 165] on h3 "Licensed Poetics" at bounding box center [524, 167] width 80 height 10
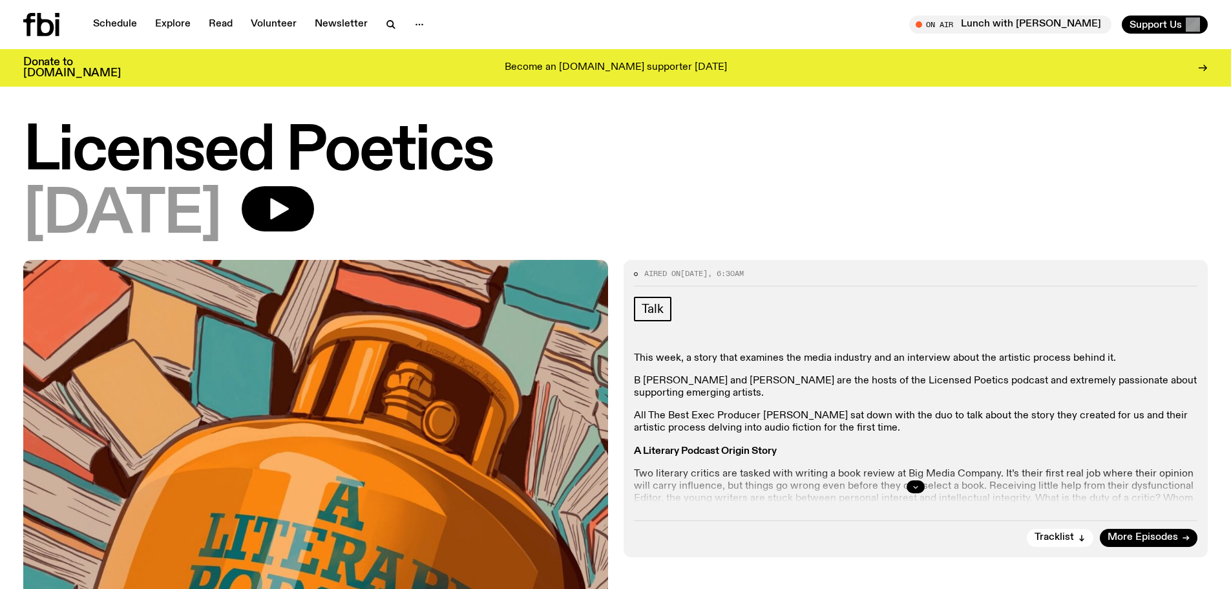
click at [917, 480] on button "button" at bounding box center [915, 486] width 18 height 13
